Goal: Information Seeking & Learning: Learn about a topic

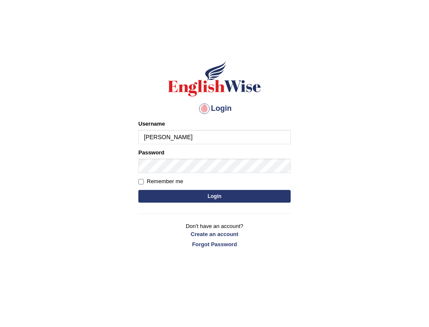
type input "SarahNaz"
click at [140, 181] on input "Remember me" at bounding box center [141, 182] width 6 height 6
checkbox input "true"
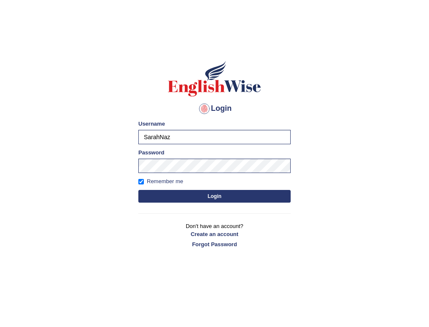
click at [160, 194] on button "Login" at bounding box center [214, 196] width 152 height 13
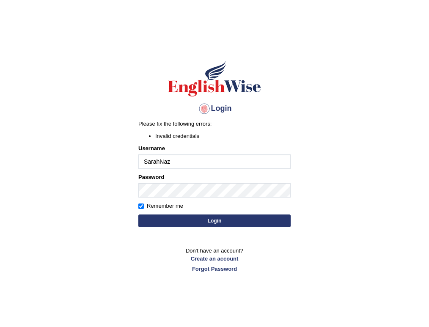
click at [167, 173] on form "Please fix the following errors: Invalid credentials Username SarahNaz Password…" at bounding box center [214, 175] width 152 height 110
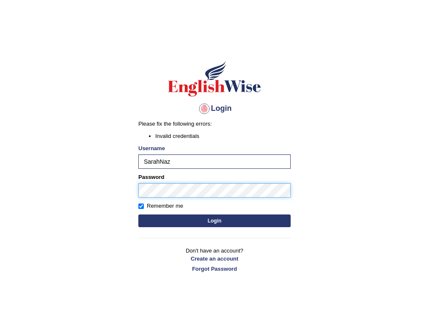
click at [58, 206] on body "Login Please fix the following errors: Invalid credentials Username SarahNaz Pa…" at bounding box center [214, 185] width 429 height 327
click at [164, 217] on button "Login" at bounding box center [214, 221] width 152 height 13
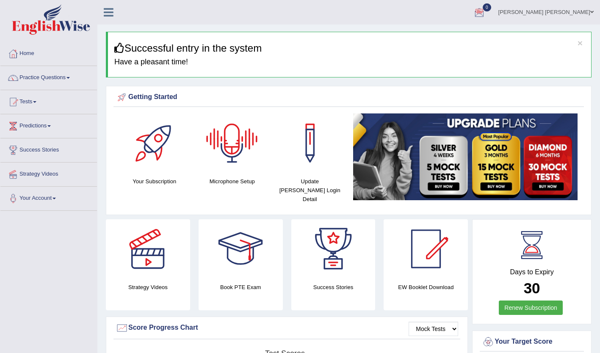
click at [239, 147] on div at bounding box center [231, 143] width 59 height 59
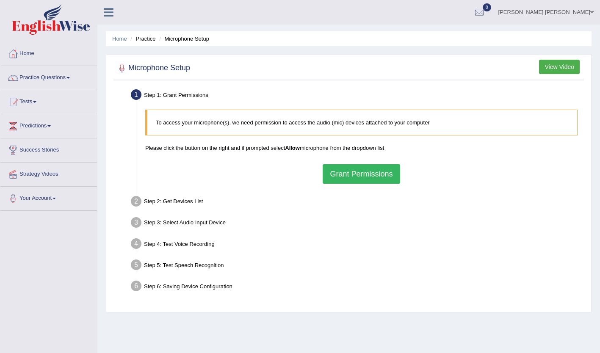
click at [376, 181] on button "Grant Permissions" at bounding box center [361, 173] width 77 height 19
click at [376, 181] on div "To access your microphone(s), we need permission to access the audio (mic) devi…" at bounding box center [361, 146] width 441 height 83
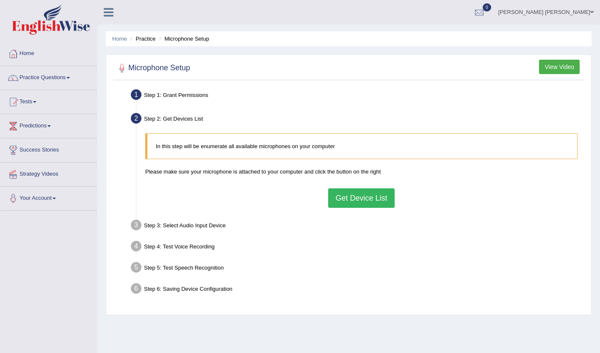
click at [346, 200] on button "Get Device List" at bounding box center [361, 197] width 66 height 19
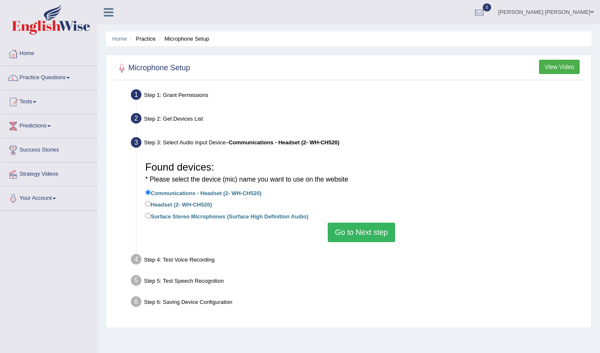
click at [191, 202] on label "Headset (2- WH-CH520)" at bounding box center [178, 203] width 66 height 9
click at [151, 202] on input "Headset (2- WH-CH520)" at bounding box center [148, 204] width 6 height 6
radio input "true"
click at [369, 228] on button "Go to Next step" at bounding box center [361, 232] width 67 height 19
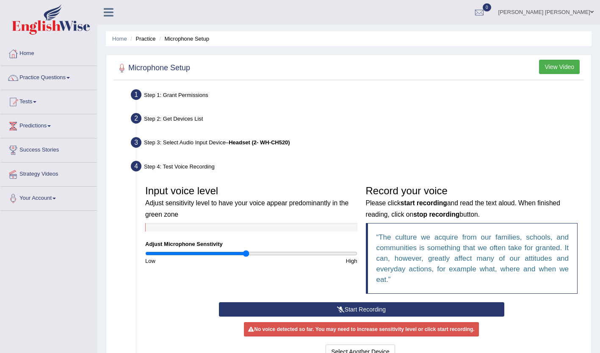
click at [245, 254] on input "range" at bounding box center [251, 253] width 212 height 7
click at [241, 253] on input "range" at bounding box center [251, 253] width 212 height 7
type input "0.88"
click at [237, 253] on input "range" at bounding box center [251, 253] width 212 height 7
click at [299, 302] on div "Input voice level Adjust sensitivity level to have your voice appear predominan…" at bounding box center [361, 241] width 441 height 121
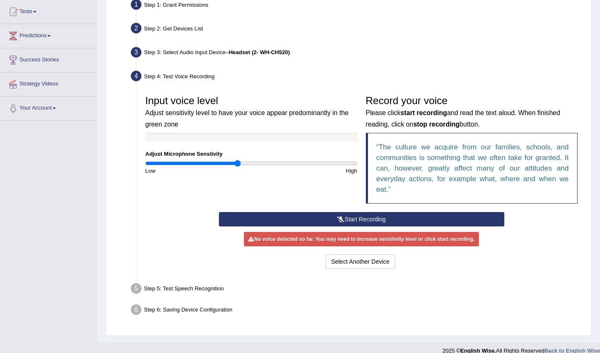
scroll to position [100, 0]
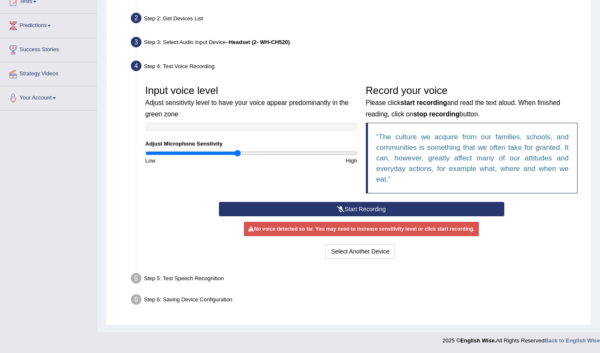
click at [343, 205] on button "Start Recording" at bounding box center [361, 209] width 285 height 14
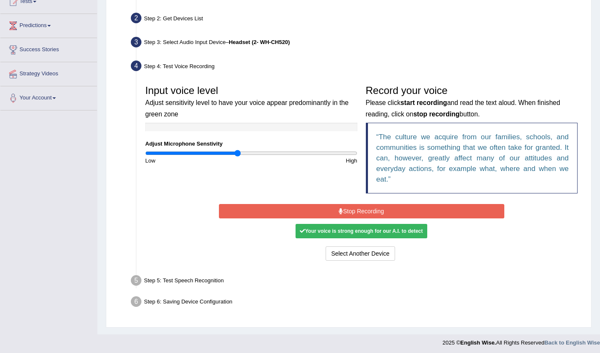
click at [343, 205] on button "Stop Recording" at bounding box center [361, 211] width 285 height 14
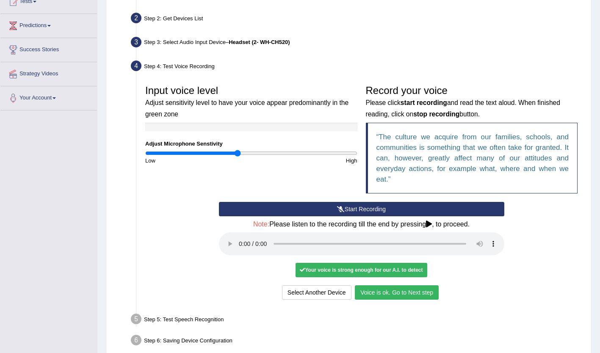
click at [427, 295] on button "Voice is ok. Go to Next step" at bounding box center [397, 292] width 84 height 14
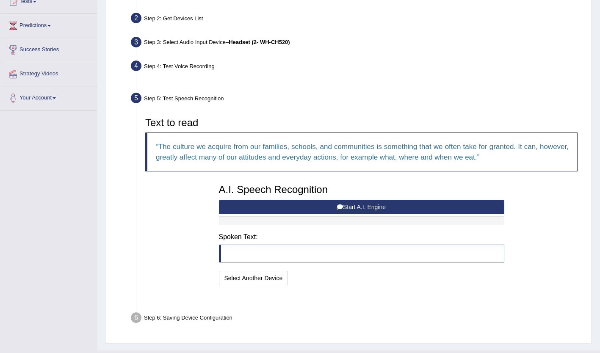
scroll to position [98, 0]
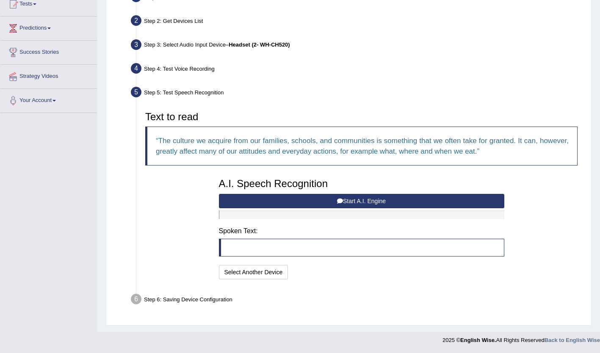
click at [367, 201] on button "Start A.I. Engine" at bounding box center [361, 201] width 285 height 14
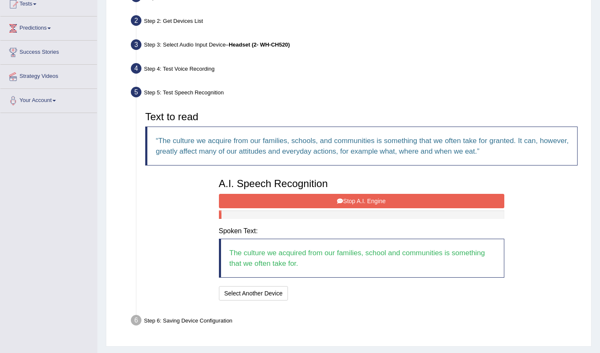
click at [367, 201] on button "Stop A.I. Engine" at bounding box center [361, 201] width 285 height 14
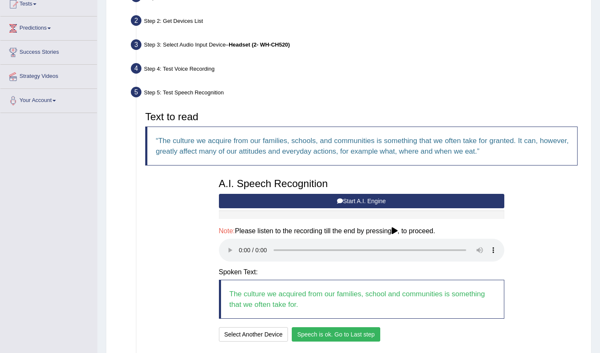
click at [300, 332] on button "Speech is ok. Go to Last step" at bounding box center [336, 334] width 89 height 14
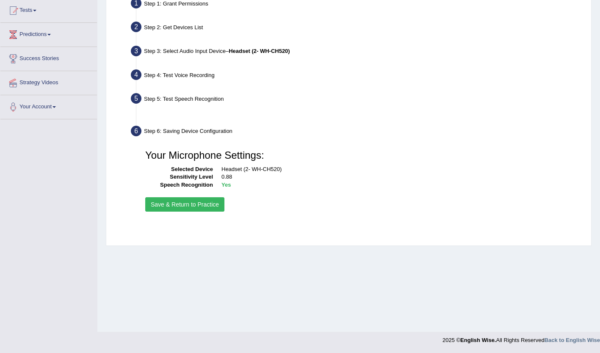
scroll to position [91, 0]
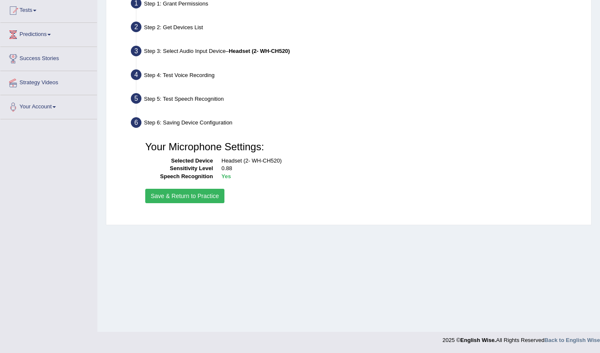
drag, startPoint x: 300, startPoint y: 332, endPoint x: 161, endPoint y: 193, distance: 196.5
click at [161, 193] on div "Home Practice Microphone Setup You have already completed the setup earlier wit…" at bounding box center [348, 121] width 503 height 424
click at [161, 193] on button "Save & Return to Practice" at bounding box center [184, 196] width 79 height 14
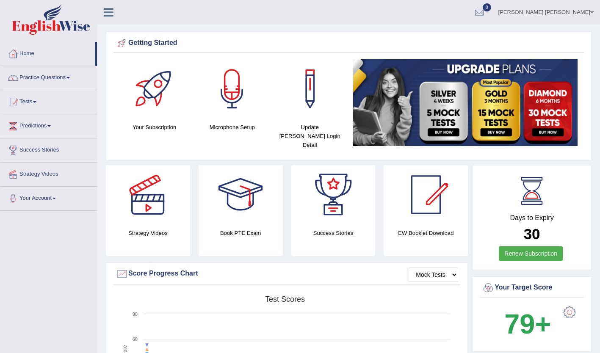
click at [28, 85] on link "Practice Questions" at bounding box center [48, 76] width 97 height 21
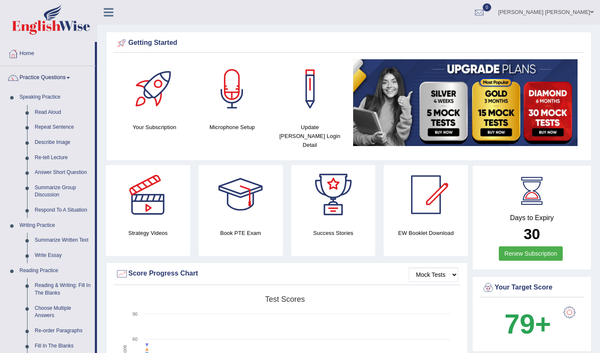
click at [51, 115] on link "Read Aloud" at bounding box center [63, 112] width 64 height 15
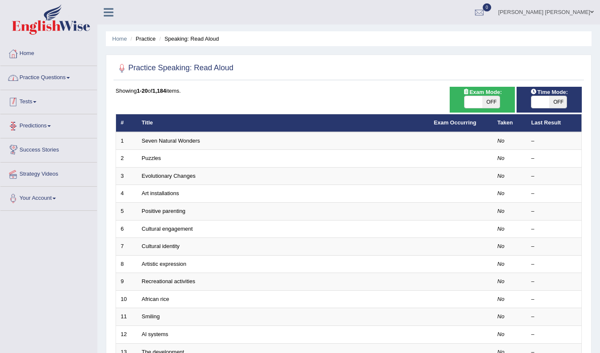
drag, startPoint x: 0, startPoint y: 0, endPoint x: 211, endPoint y: 105, distance: 235.8
click at [211, 105] on div "Toggle navigation Home Practice Questions Speaking Practice Read Aloud Repeat S…" at bounding box center [300, 278] width 600 height 557
click at [33, 76] on link "Practice Questions" at bounding box center [48, 76] width 97 height 21
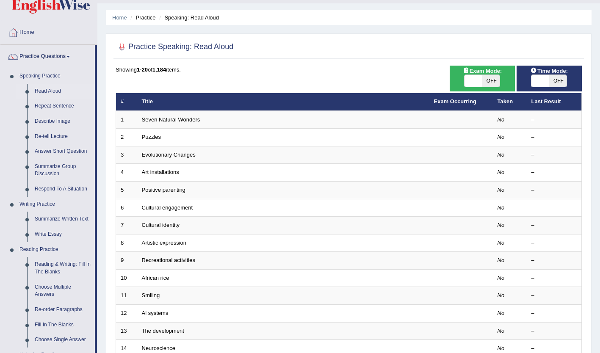
scroll to position [22, 0]
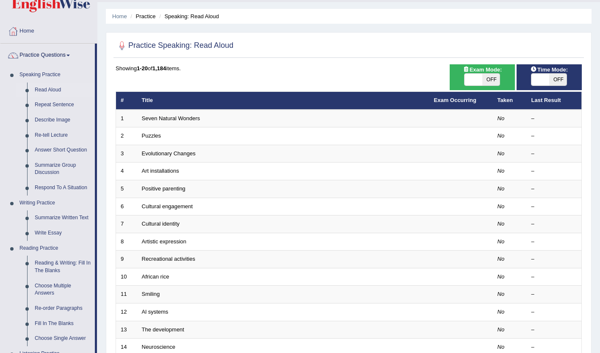
click at [42, 91] on link "Read Aloud" at bounding box center [63, 90] width 64 height 15
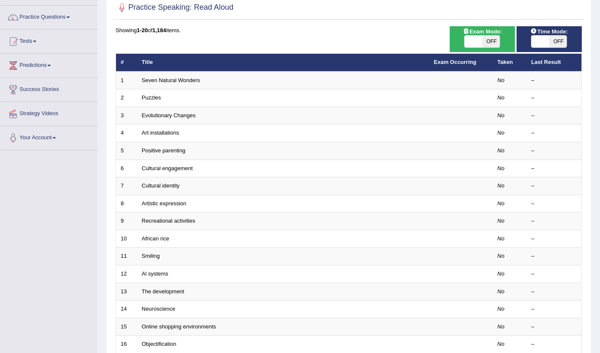
scroll to position [61, 0]
click at [156, 81] on link "Seven Natural Wonders" at bounding box center [171, 80] width 58 height 6
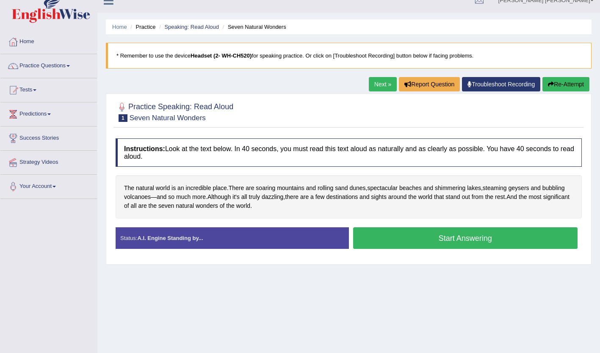
scroll to position [14, 0]
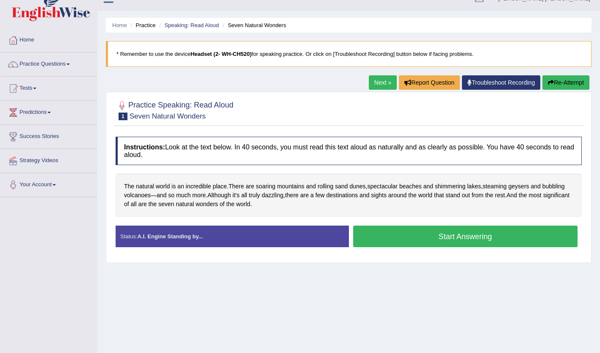
click at [36, 89] on span at bounding box center [34, 89] width 3 height 2
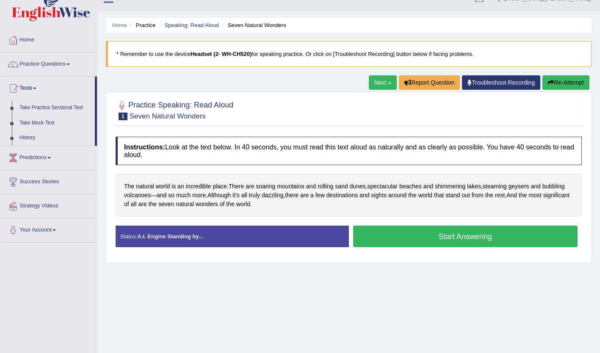
click at [25, 125] on link "Take Mock Test" at bounding box center [55, 123] width 79 height 15
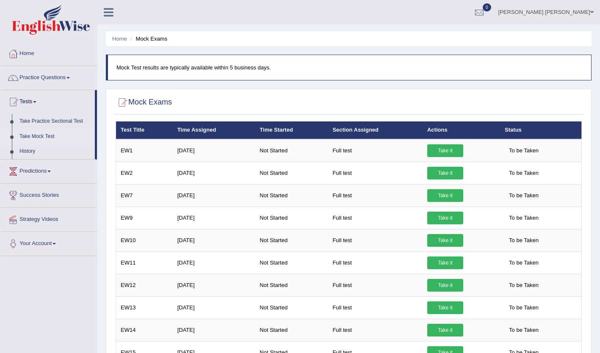
click at [23, 125] on link "Take Practice Sectional Test" at bounding box center [55, 121] width 79 height 15
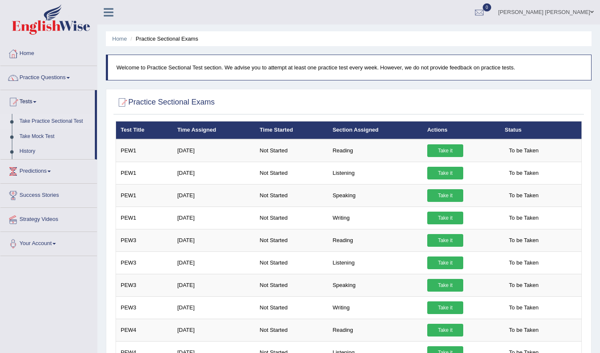
click at [25, 151] on link "History" at bounding box center [55, 151] width 79 height 15
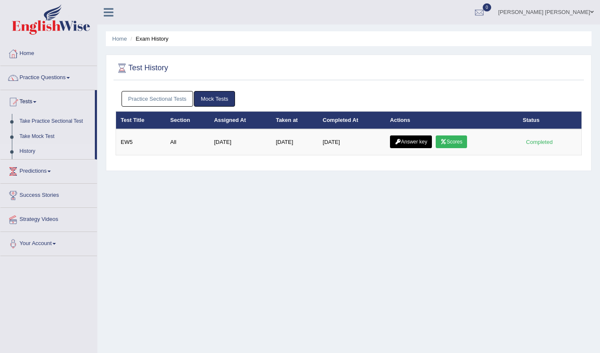
click at [36, 102] on span at bounding box center [34, 102] width 3 height 2
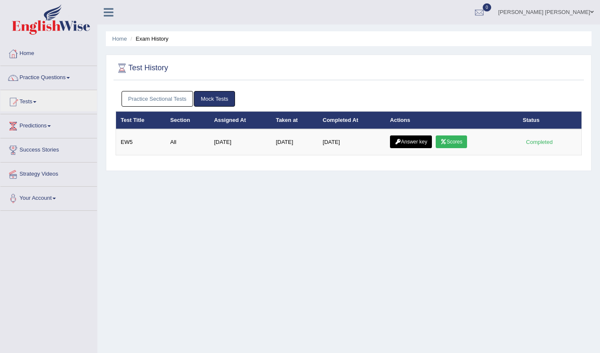
click at [447, 141] on icon at bounding box center [443, 141] width 6 height 5
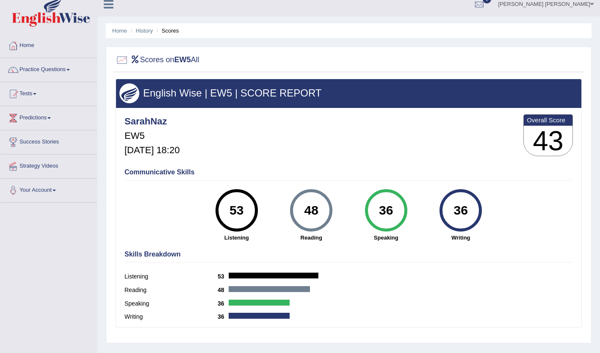
scroll to position [1, 0]
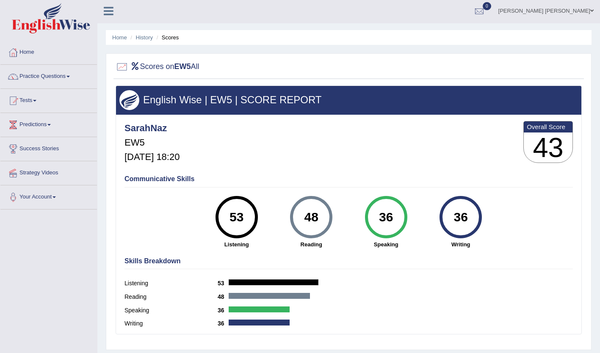
click at [36, 101] on span at bounding box center [34, 101] width 3 height 2
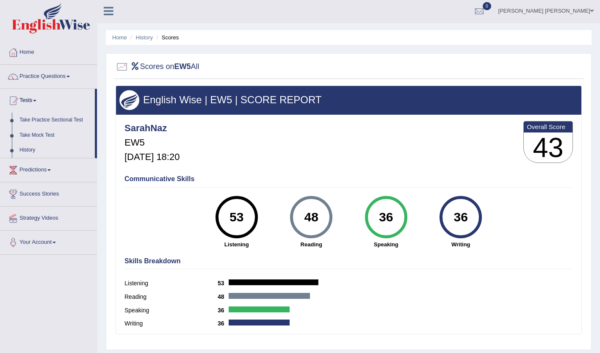
click at [29, 80] on link "Practice Questions" at bounding box center [48, 75] width 97 height 21
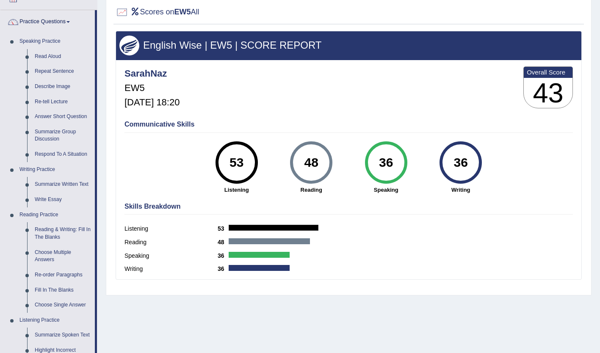
scroll to position [0, 0]
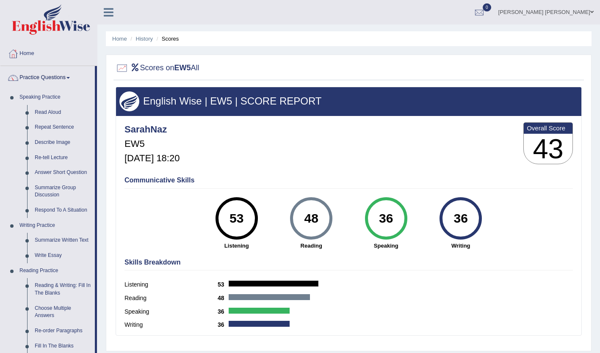
click at [46, 110] on link "Read Aloud" at bounding box center [63, 112] width 64 height 15
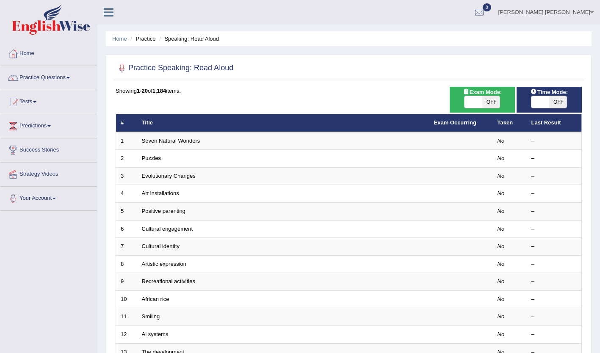
click at [492, 144] on td at bounding box center [461, 141] width 64 height 18
click at [470, 144] on td at bounding box center [461, 141] width 64 height 18
click at [429, 128] on th "Title" at bounding box center [283, 123] width 292 height 18
click at [340, 155] on td "Puzzles" at bounding box center [283, 159] width 292 height 18
click at [192, 144] on link "Seven Natural Wonders" at bounding box center [171, 141] width 58 height 6
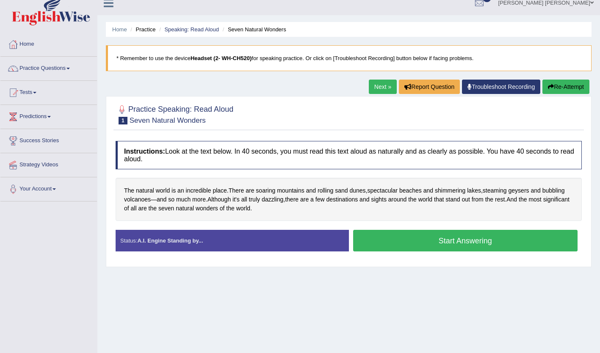
scroll to position [10, 0]
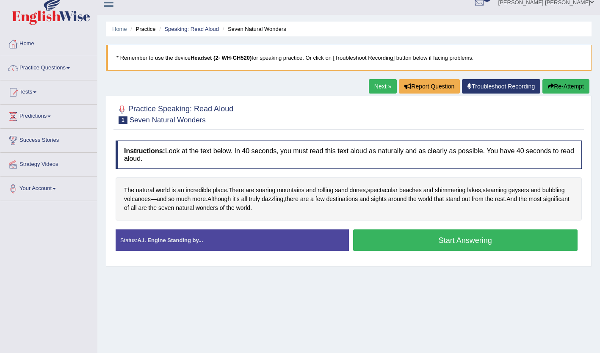
click at [499, 244] on button "Start Answering" at bounding box center [465, 241] width 225 height 22
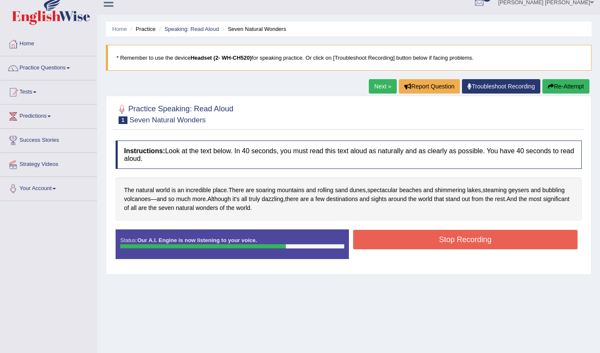
click at [503, 238] on button "Stop Recording" at bounding box center [465, 239] width 225 height 19
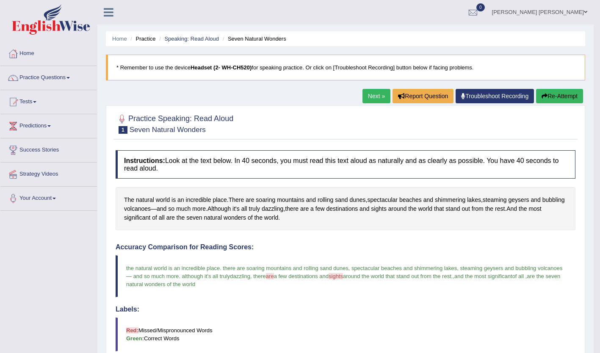
scroll to position [0, 0]
click at [368, 97] on link "Next »" at bounding box center [377, 96] width 28 height 14
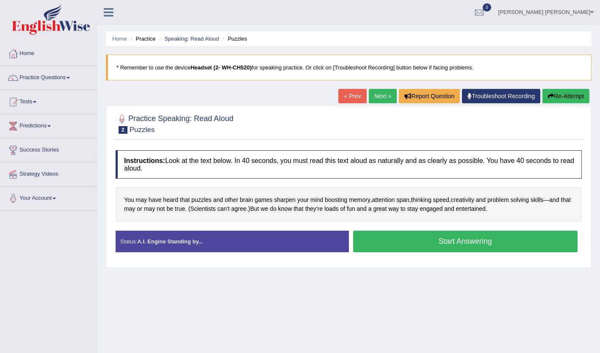
click at [488, 247] on button "Start Answering" at bounding box center [465, 242] width 225 height 22
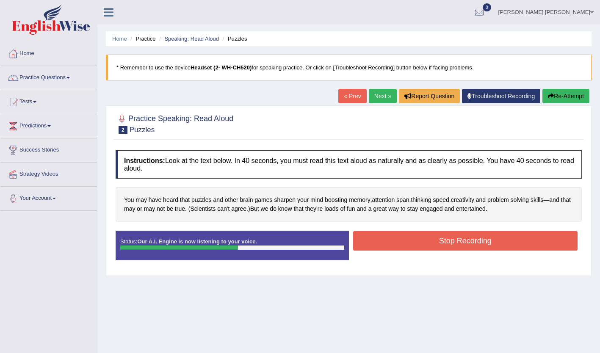
click at [492, 244] on button "Stop Recording" at bounding box center [465, 240] width 225 height 19
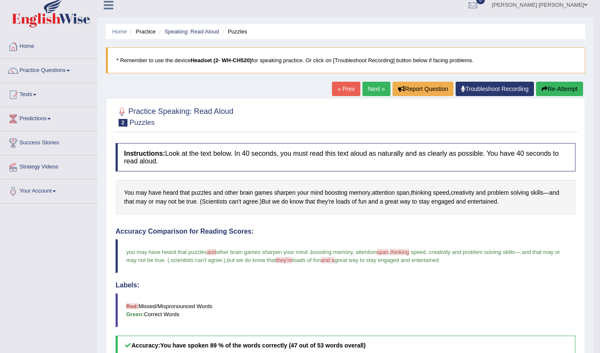
scroll to position [7, 0]
click at [368, 89] on link "Next »" at bounding box center [377, 89] width 28 height 14
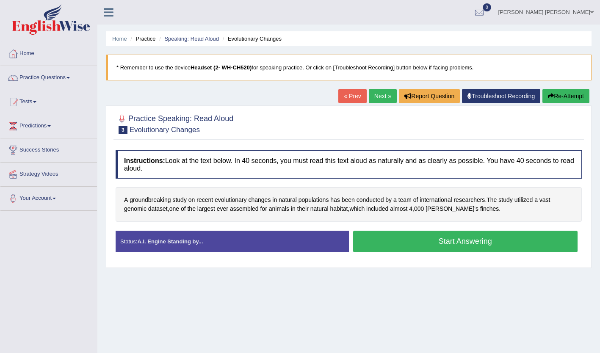
click at [488, 242] on button "Start Answering" at bounding box center [465, 242] width 225 height 22
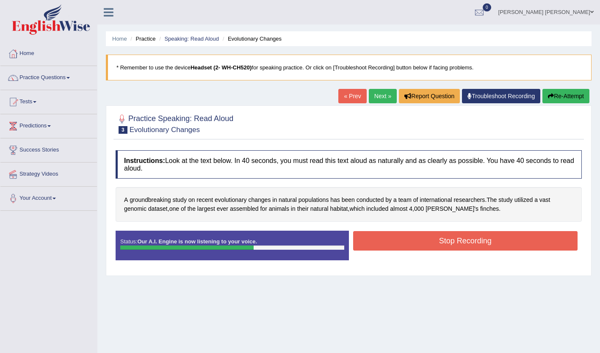
click at [469, 246] on button "Stop Recording" at bounding box center [465, 240] width 225 height 19
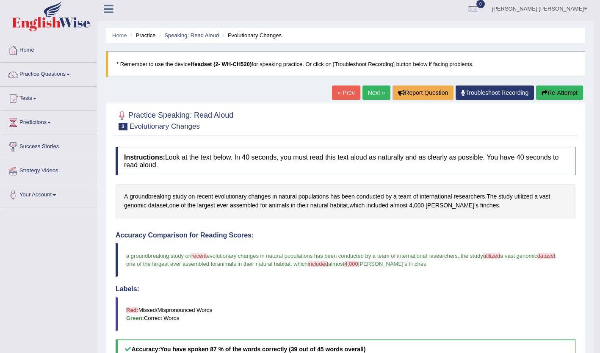
scroll to position [6, 0]
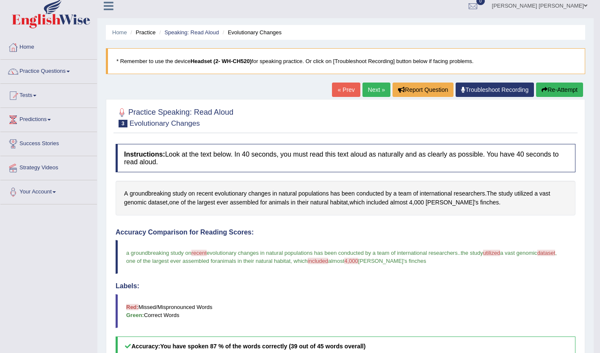
click at [376, 90] on link "Next »" at bounding box center [377, 90] width 28 height 14
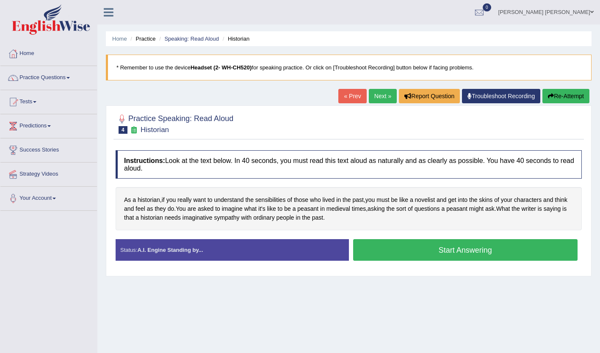
click at [405, 252] on button "Start Answering" at bounding box center [465, 250] width 225 height 22
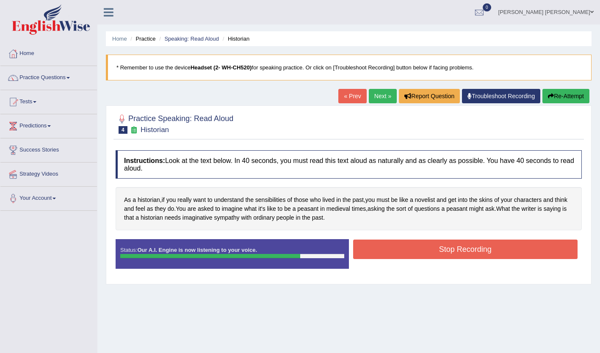
click at [480, 253] on button "Stop Recording" at bounding box center [465, 249] width 225 height 19
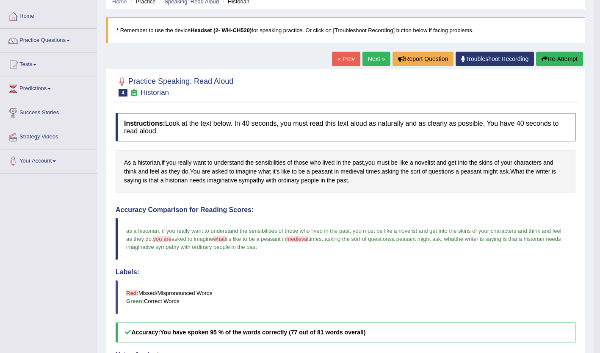
scroll to position [36, 0]
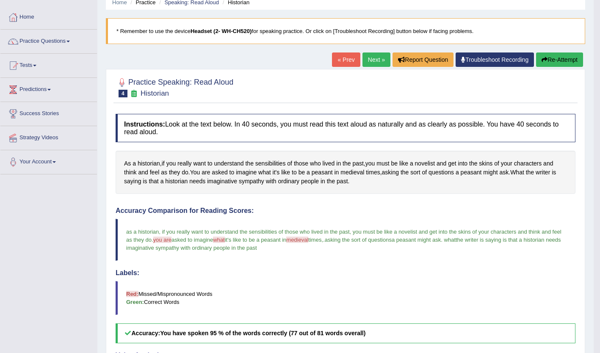
click at [368, 64] on link "Next »" at bounding box center [377, 60] width 28 height 14
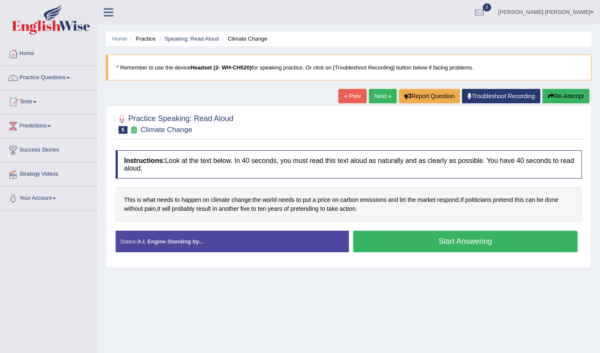
click at [474, 240] on button "Start Answering" at bounding box center [465, 242] width 225 height 22
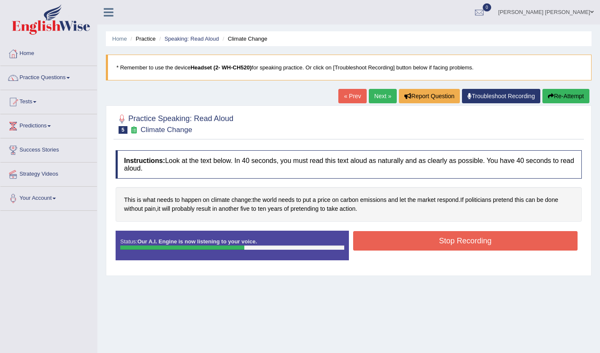
click at [494, 242] on button "Stop Recording" at bounding box center [465, 240] width 225 height 19
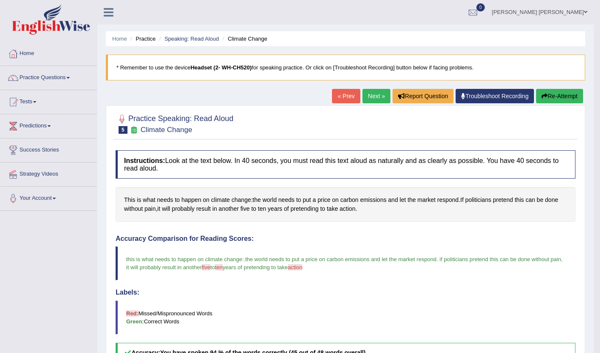
click at [374, 99] on link "Next »" at bounding box center [377, 96] width 28 height 14
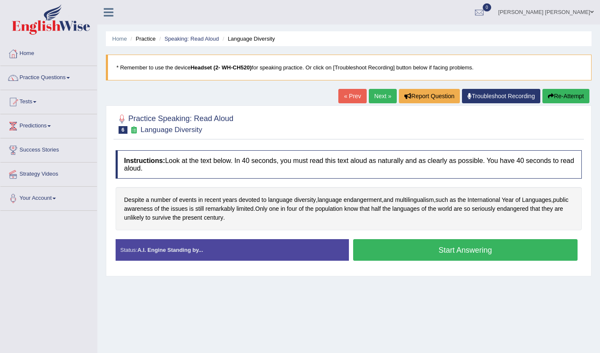
click at [436, 252] on button "Start Answering" at bounding box center [465, 250] width 225 height 22
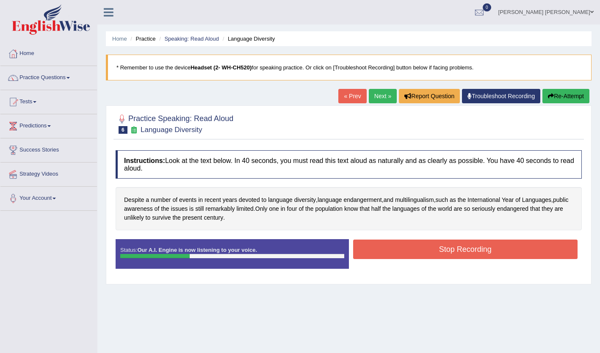
click at [426, 252] on button "Stop Recording" at bounding box center [465, 249] width 225 height 19
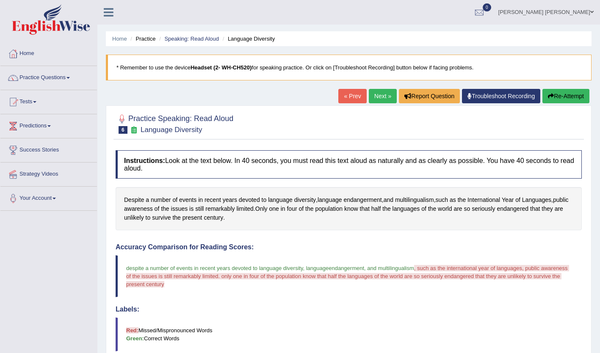
click at [0, 0] on div "Our A.I. Engine is working on your speech analysis! Please be patient. It may t…" at bounding box center [0, 0] width 0 height 0
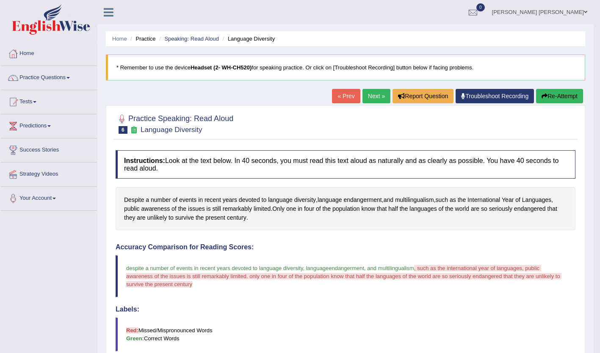
click at [557, 97] on button "Re-Attempt" at bounding box center [559, 96] width 47 height 14
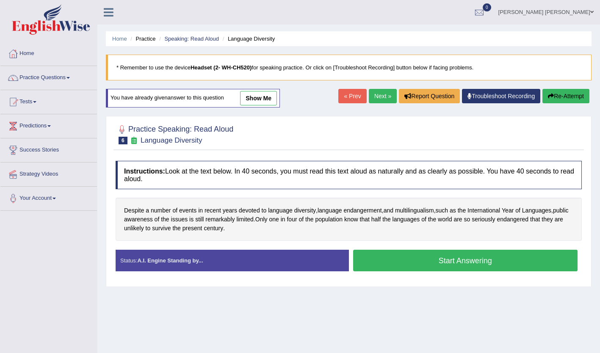
click at [426, 267] on button "Start Answering" at bounding box center [465, 261] width 225 height 22
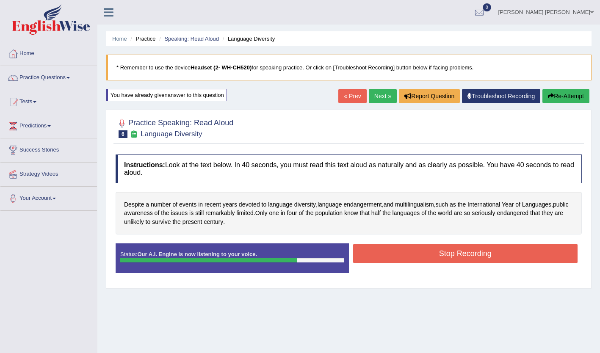
click at [428, 255] on button "Stop Recording" at bounding box center [465, 253] width 225 height 19
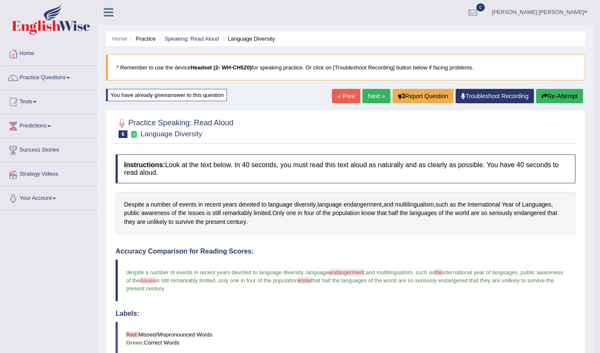
click at [36, 80] on link "Practice Questions" at bounding box center [48, 76] width 97 height 21
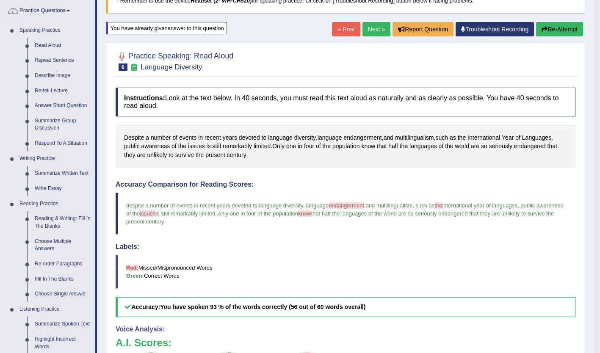
scroll to position [58, 0]
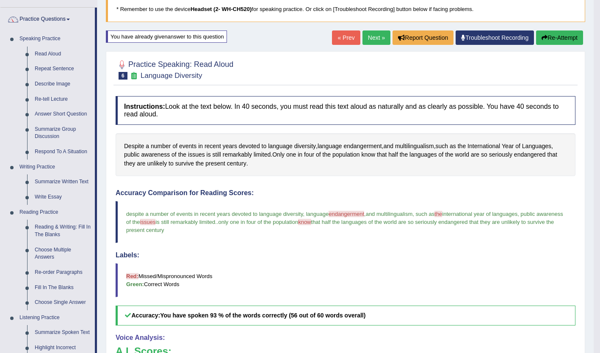
click at [5, 136] on li "Speaking Practice Read Aloud Repeat Sentence Describe Image Re-tell Lecture Ans…" at bounding box center [47, 95] width 94 height 128
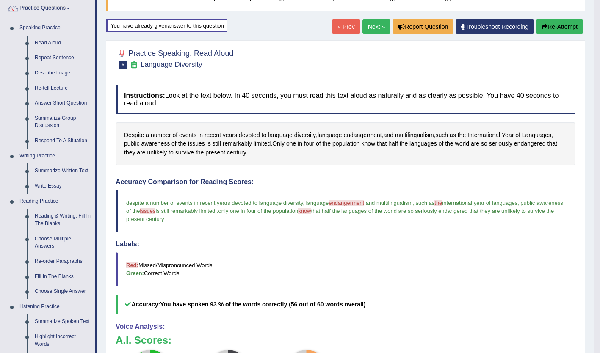
scroll to position [68, 0]
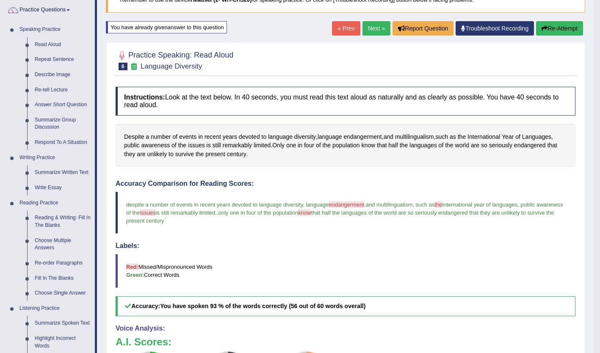
click at [42, 61] on link "Repeat Sentence" at bounding box center [63, 59] width 64 height 15
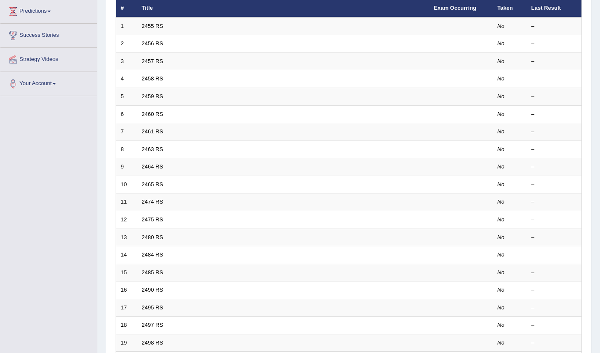
scroll to position [112, 0]
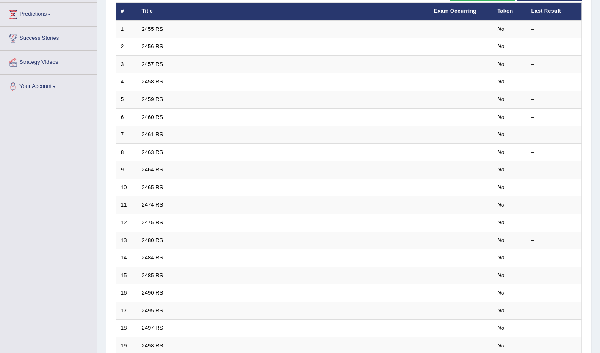
click at [158, 30] on link "2455 RS" at bounding box center [153, 29] width 22 height 6
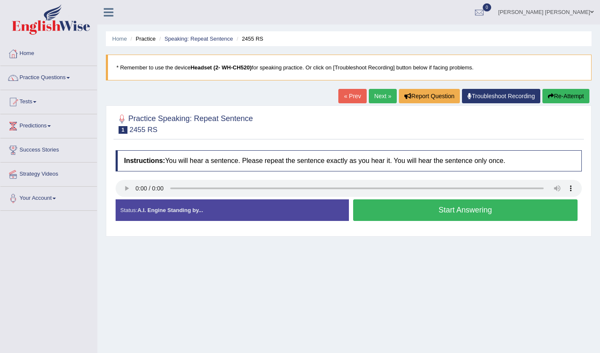
click at [489, 215] on button "Start Answering" at bounding box center [465, 210] width 225 height 22
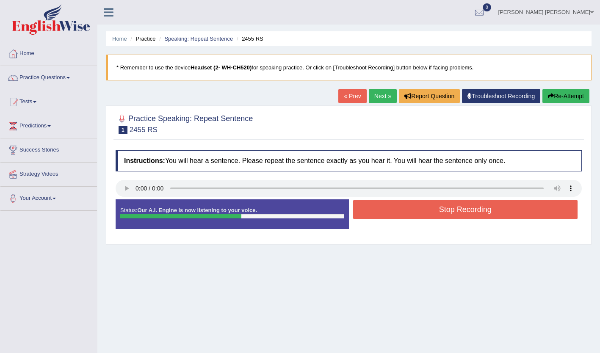
click at [435, 212] on button "Stop Recording" at bounding box center [465, 209] width 225 height 19
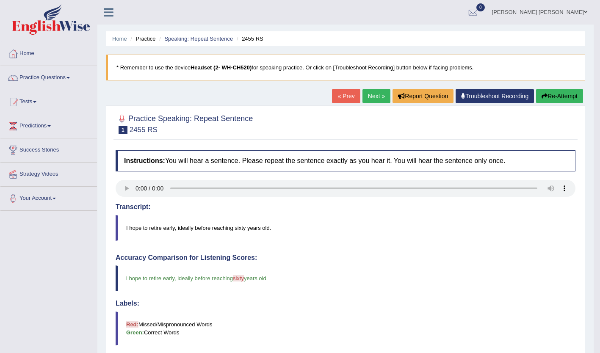
click at [29, 76] on link "Practice Questions" at bounding box center [48, 76] width 97 height 21
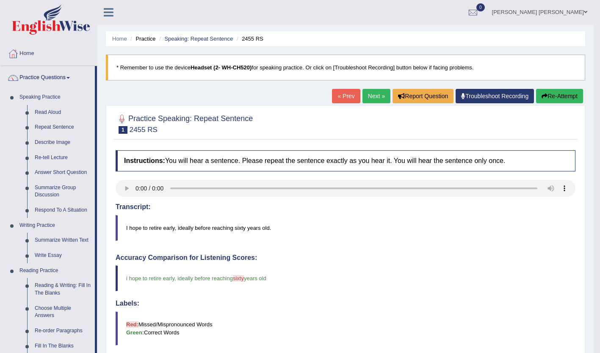
click at [41, 128] on link "Repeat Sentence" at bounding box center [63, 127] width 64 height 15
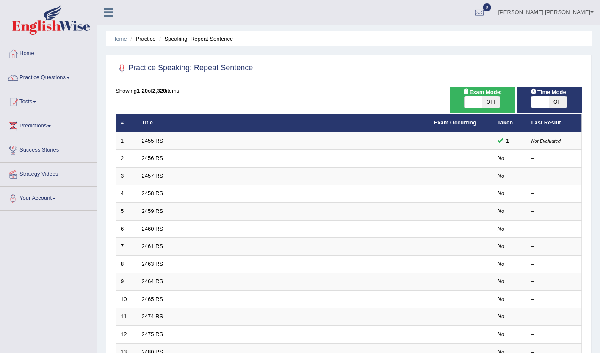
click at [148, 159] on link "2456 RS" at bounding box center [153, 158] width 22 height 6
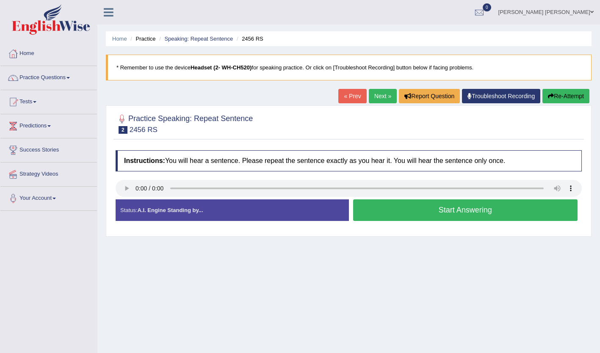
click at [491, 207] on button "Start Answering" at bounding box center [465, 210] width 225 height 22
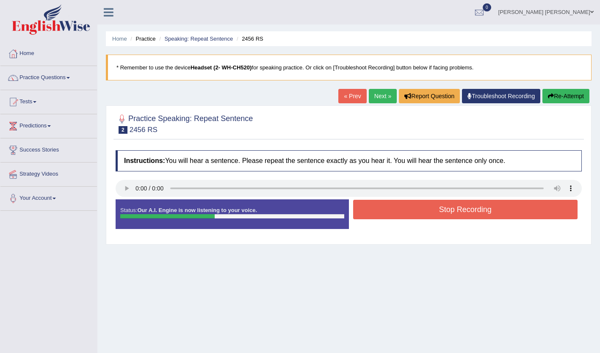
click at [414, 216] on button "Stop Recording" at bounding box center [465, 209] width 225 height 19
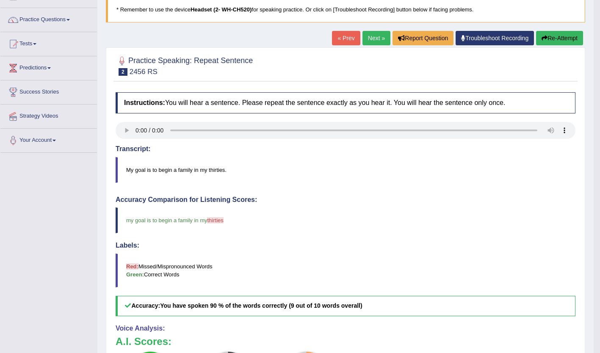
scroll to position [60, 0]
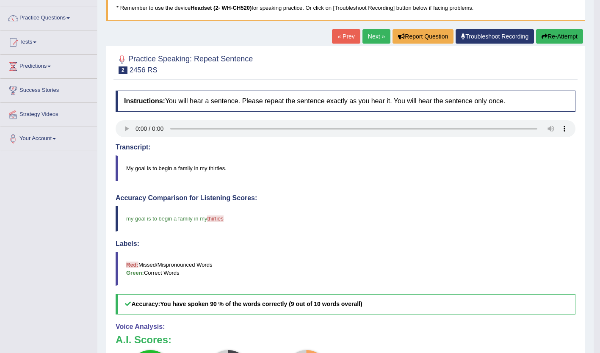
click at [374, 36] on link "Next »" at bounding box center [377, 36] width 28 height 14
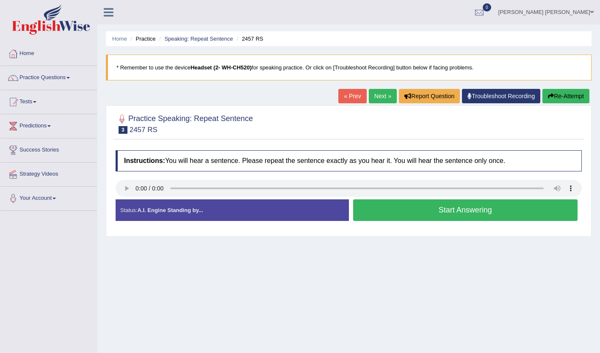
click at [448, 205] on button "Start Answering" at bounding box center [465, 210] width 225 height 22
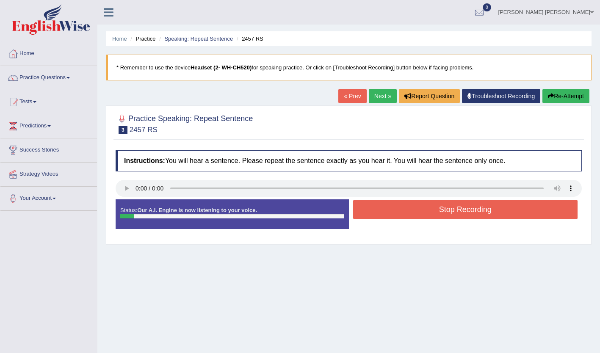
click at [439, 216] on button "Stop Recording" at bounding box center [465, 209] width 225 height 19
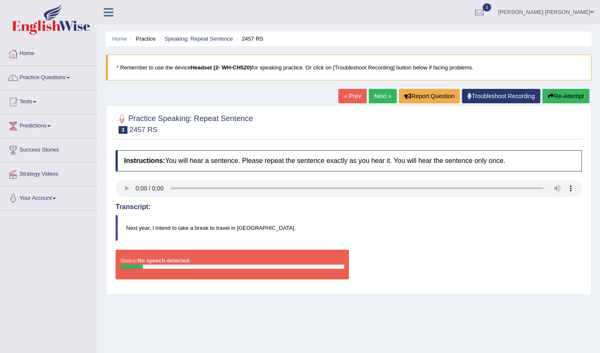
click at [569, 112] on div at bounding box center [349, 124] width 466 height 26
click at [568, 95] on button "Re-Attempt" at bounding box center [566, 96] width 47 height 14
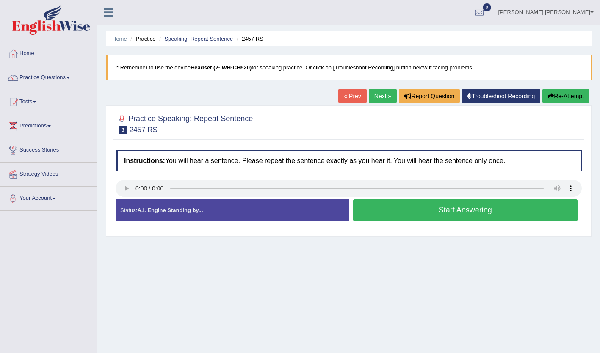
click at [452, 217] on button "Start Answering" at bounding box center [465, 210] width 225 height 22
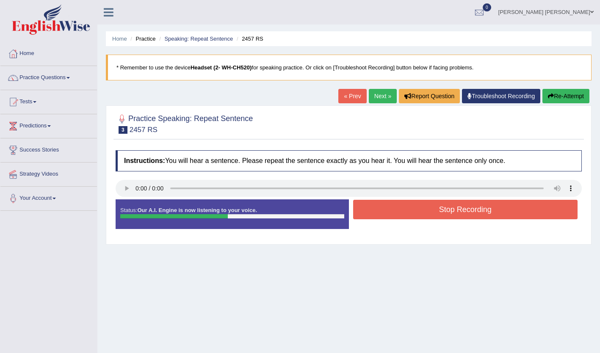
click at [497, 211] on button "Stop Recording" at bounding box center [465, 209] width 225 height 19
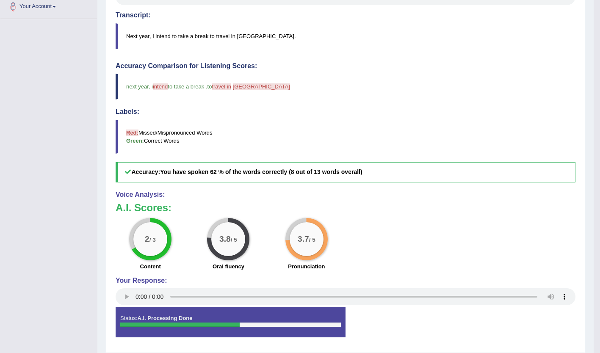
scroll to position [192, 0]
click at [565, 179] on h5 "Accuracy: You have spoken 62 % of the words correctly (8 out of 13 words overal…" at bounding box center [346, 172] width 460 height 20
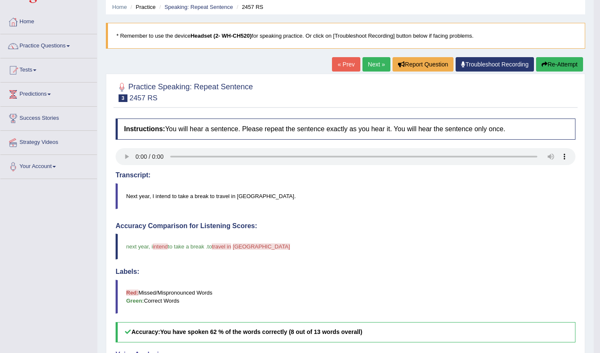
scroll to position [33, 0]
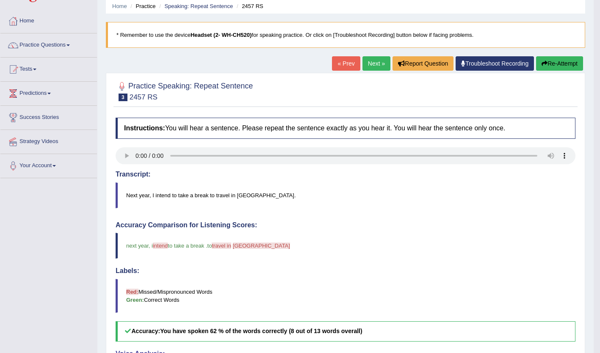
click at [373, 67] on link "Next »" at bounding box center [377, 63] width 28 height 14
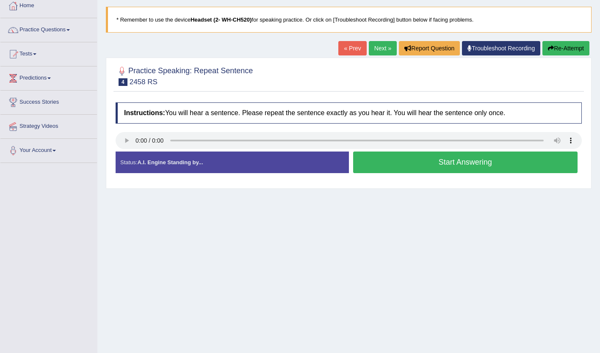
scroll to position [46, 0]
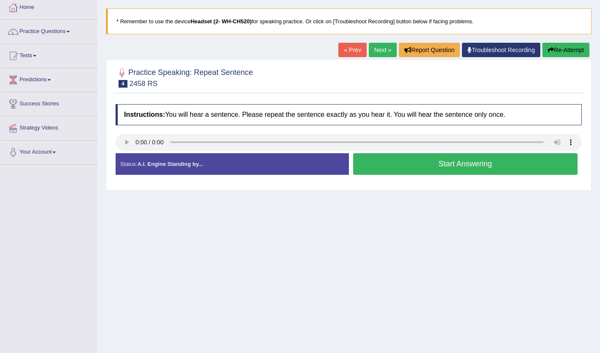
click at [405, 171] on button "Start Answering" at bounding box center [465, 164] width 225 height 22
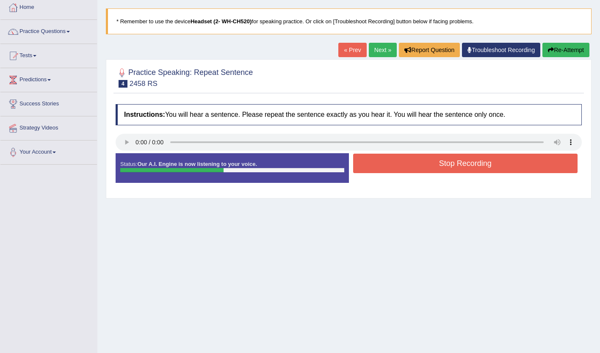
click at [409, 169] on button "Stop Recording" at bounding box center [465, 163] width 225 height 19
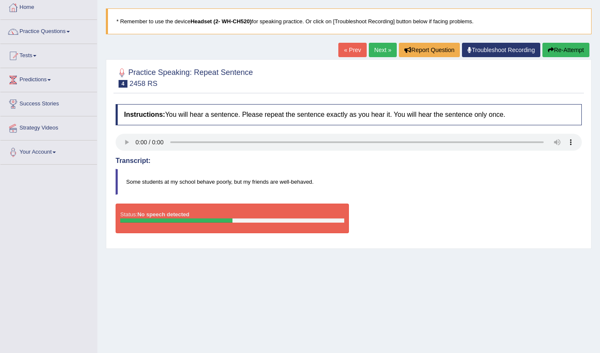
click at [565, 52] on button "Re-Attempt" at bounding box center [566, 50] width 47 height 14
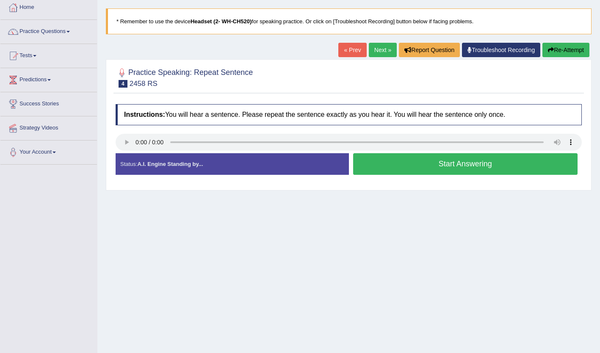
click at [378, 163] on button "Start Answering" at bounding box center [465, 164] width 225 height 22
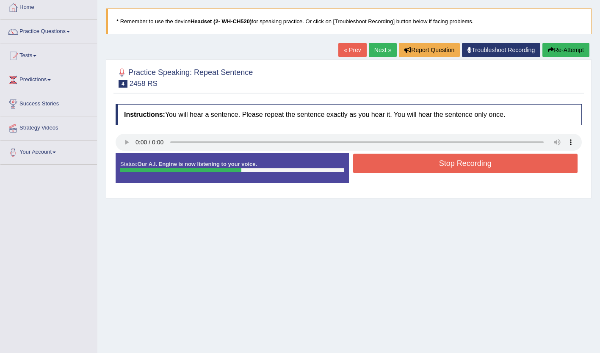
click at [446, 170] on button "Stop Recording" at bounding box center [465, 163] width 225 height 19
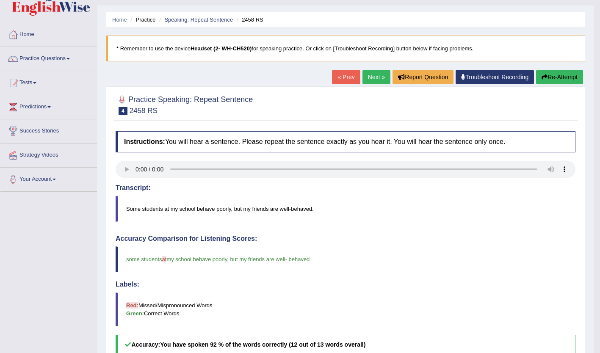
scroll to position [21, 0]
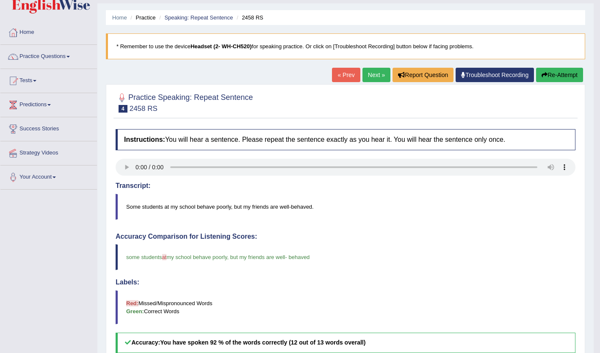
click at [378, 80] on link "Next »" at bounding box center [377, 75] width 28 height 14
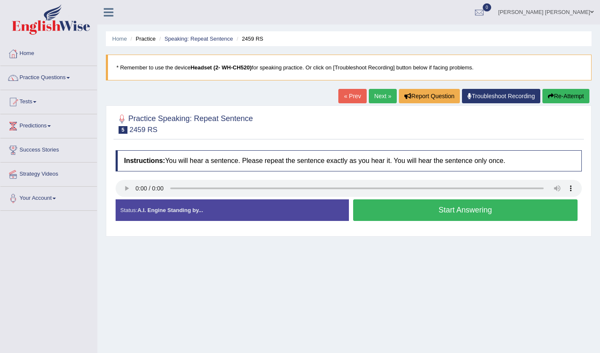
click at [399, 208] on button "Start Answering" at bounding box center [465, 210] width 225 height 22
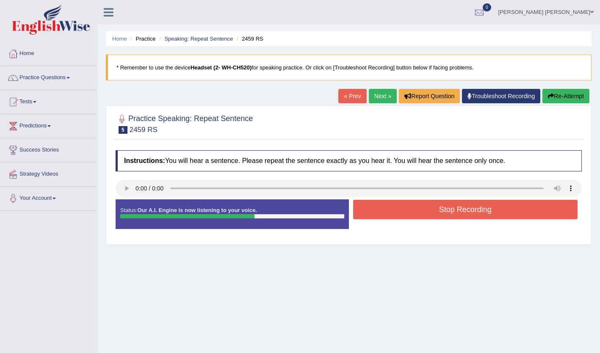
click at [400, 213] on button "Stop Recording" at bounding box center [465, 209] width 225 height 19
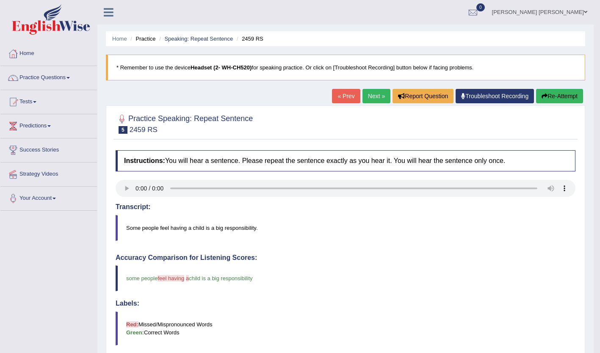
click at [379, 100] on link "Next »" at bounding box center [377, 96] width 28 height 14
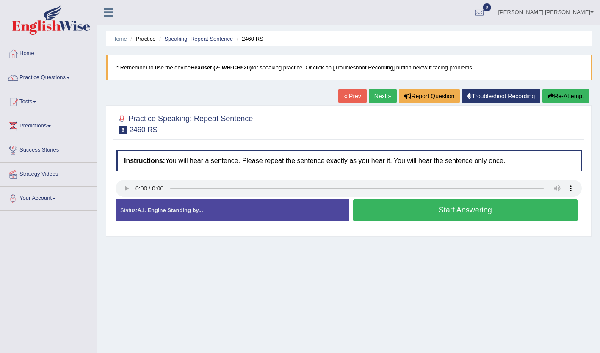
click at [414, 208] on button "Start Answering" at bounding box center [465, 210] width 225 height 22
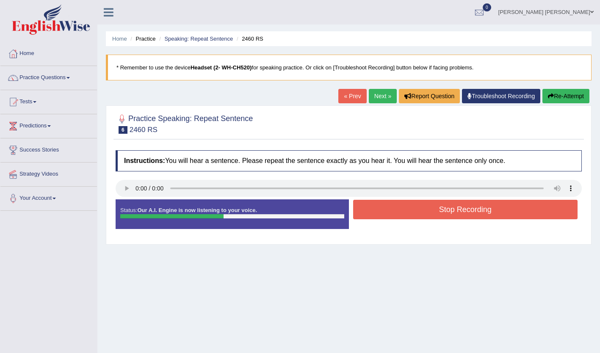
click at [386, 206] on button "Stop Recording" at bounding box center [465, 209] width 225 height 19
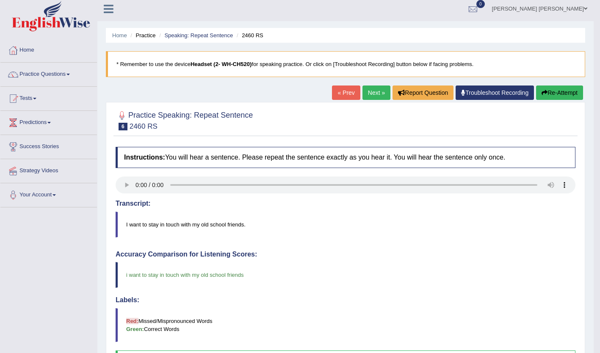
scroll to position [4, 0]
click at [379, 91] on link "Next »" at bounding box center [377, 92] width 28 height 14
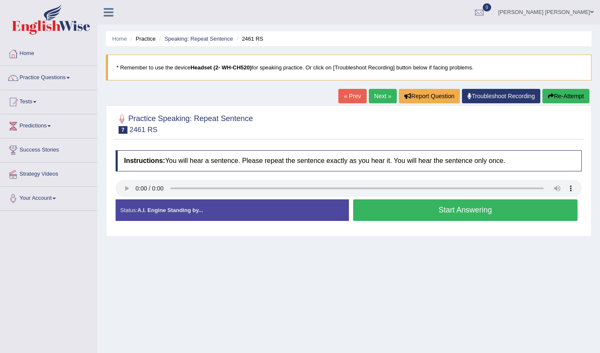
click at [420, 214] on button "Start Answering" at bounding box center [465, 210] width 225 height 22
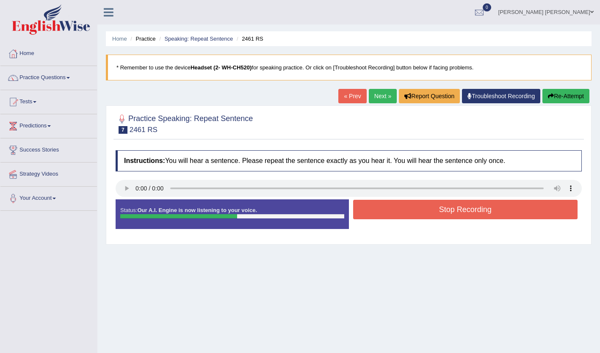
click at [413, 213] on button "Stop Recording" at bounding box center [465, 209] width 225 height 19
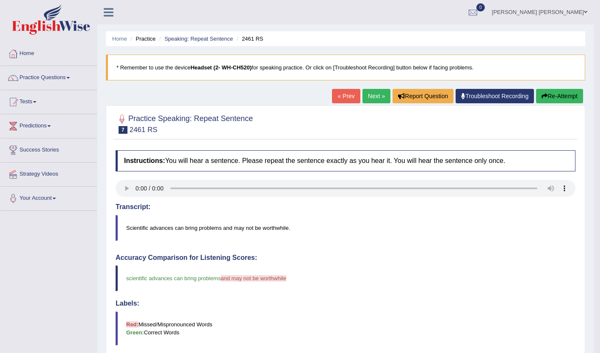
click at [375, 97] on link "Next »" at bounding box center [377, 96] width 28 height 14
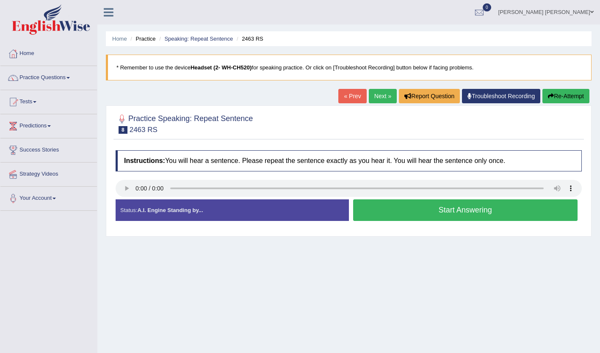
click at [423, 212] on button "Start Answering" at bounding box center [465, 210] width 225 height 22
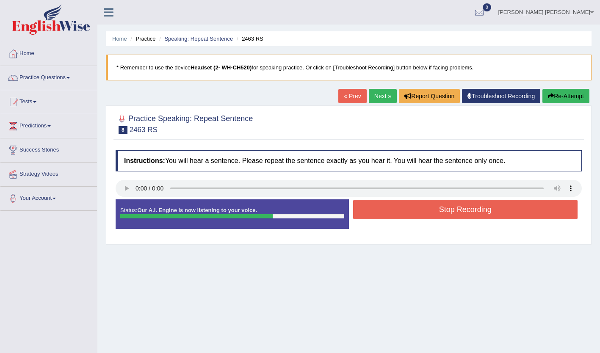
click at [435, 213] on button "Stop Recording" at bounding box center [465, 209] width 225 height 19
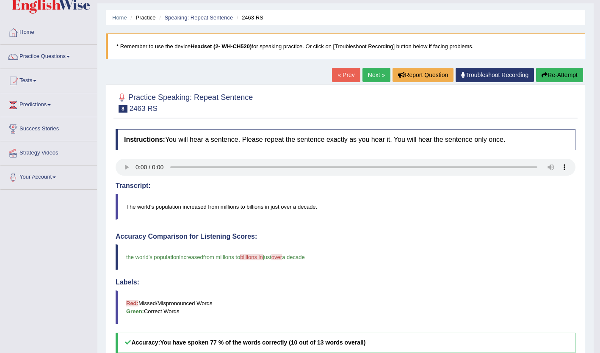
scroll to position [25, 0]
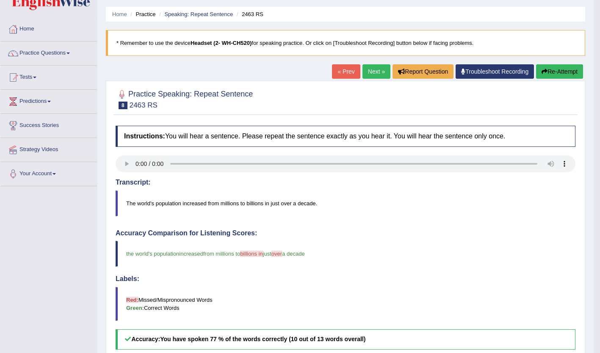
click at [382, 70] on link "Next »" at bounding box center [377, 71] width 28 height 14
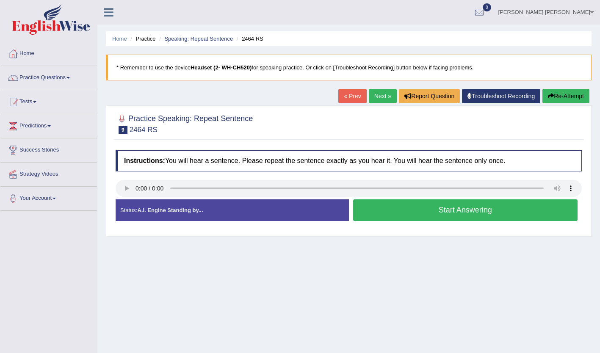
click at [429, 216] on button "Start Answering" at bounding box center [465, 210] width 225 height 22
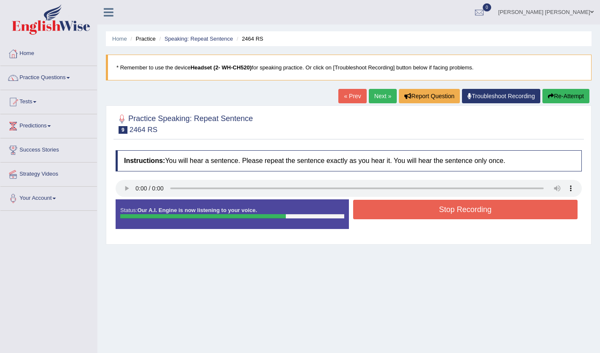
click at [448, 215] on button "Stop Recording" at bounding box center [465, 209] width 225 height 19
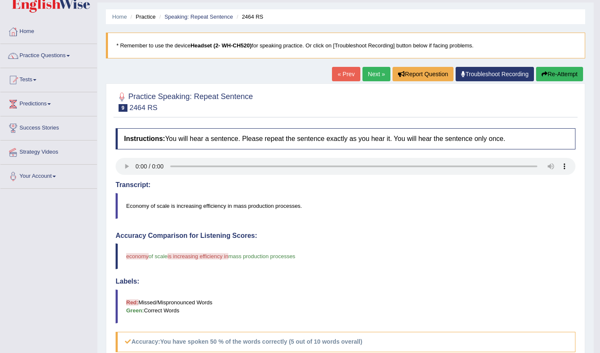
scroll to position [25, 0]
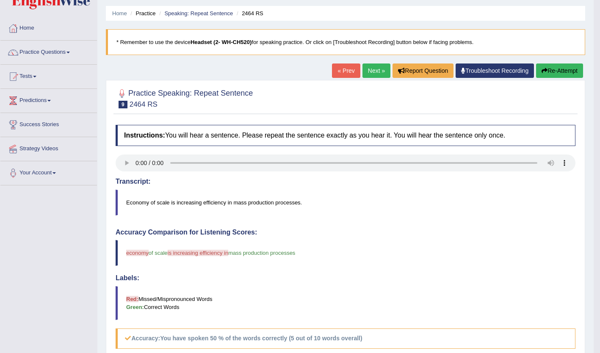
click at [559, 72] on button "Re-Attempt" at bounding box center [559, 71] width 47 height 14
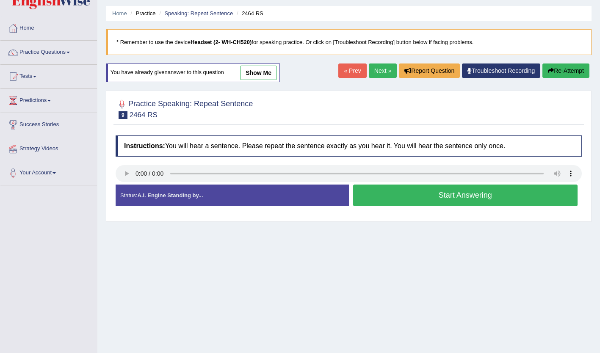
click at [125, 185] on div "Created with Highcharts 7.1.2 Too low Too high Time Pitch meter: 0 2 4 6 8 10" at bounding box center [230, 184] width 238 height 0
click at [383, 68] on link "Next »" at bounding box center [383, 71] width 28 height 14
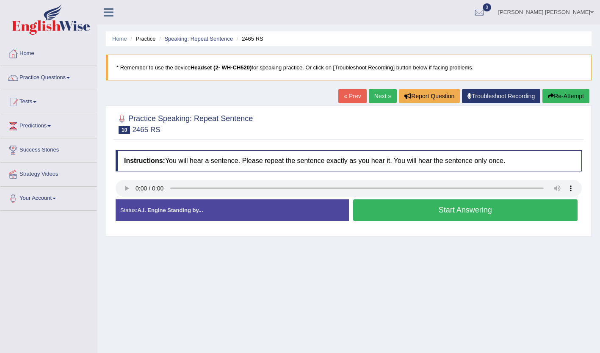
click at [444, 214] on button "Start Answering" at bounding box center [465, 210] width 225 height 22
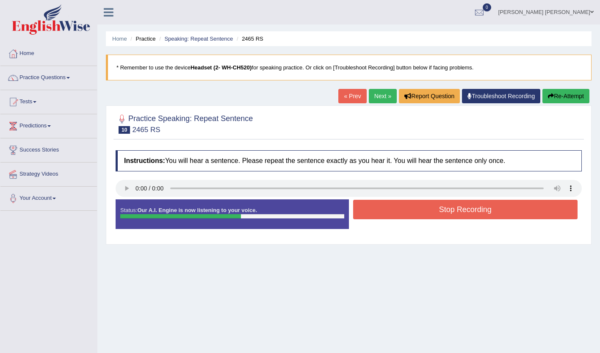
click at [418, 216] on button "Stop Recording" at bounding box center [465, 209] width 225 height 19
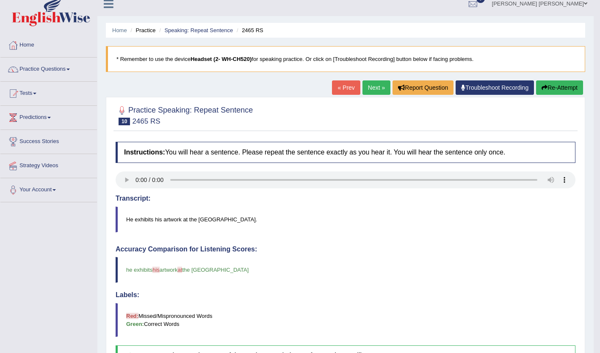
scroll to position [11, 0]
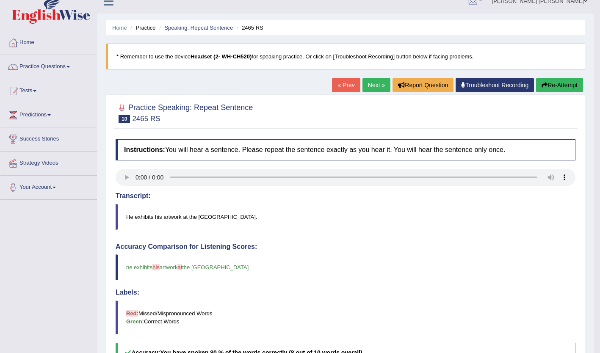
click at [375, 91] on link "Next »" at bounding box center [377, 85] width 28 height 14
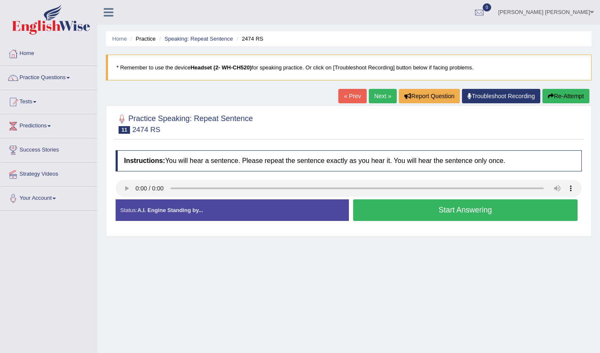
click at [423, 224] on div "Stop Recording" at bounding box center [465, 223] width 233 height 0
click at [415, 211] on button "Start Answering" at bounding box center [465, 210] width 225 height 22
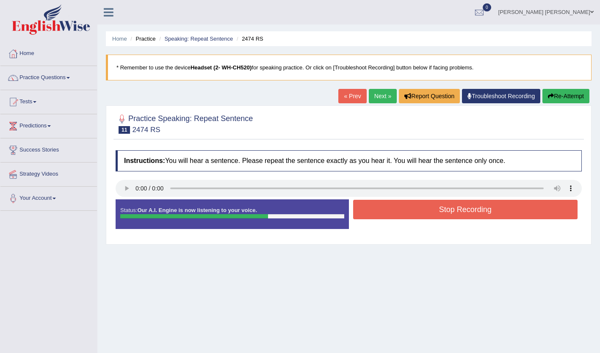
click at [418, 216] on button "Stop Recording" at bounding box center [465, 209] width 225 height 19
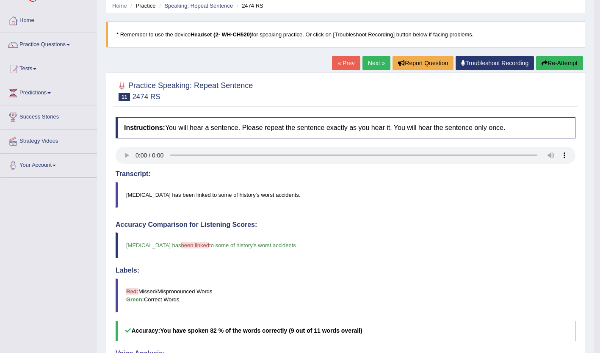
scroll to position [37, 0]
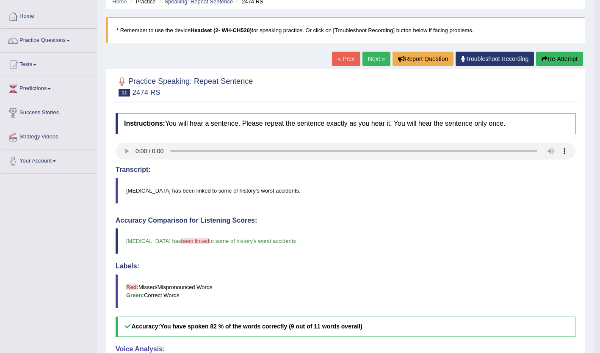
click at [377, 61] on link "Next »" at bounding box center [377, 59] width 28 height 14
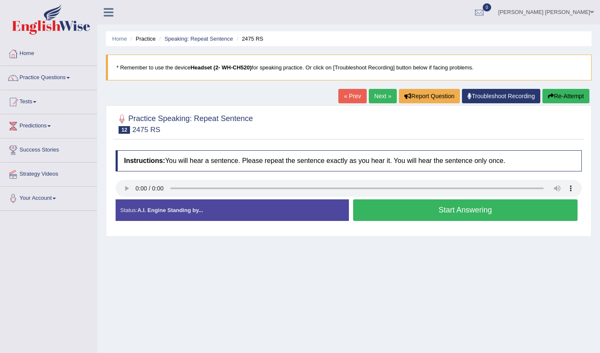
click at [430, 215] on button "Start Answering" at bounding box center [465, 210] width 225 height 22
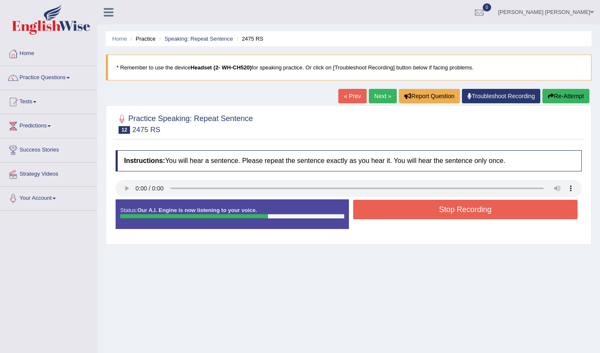
click at [398, 219] on button "Stop Recording" at bounding box center [465, 209] width 225 height 19
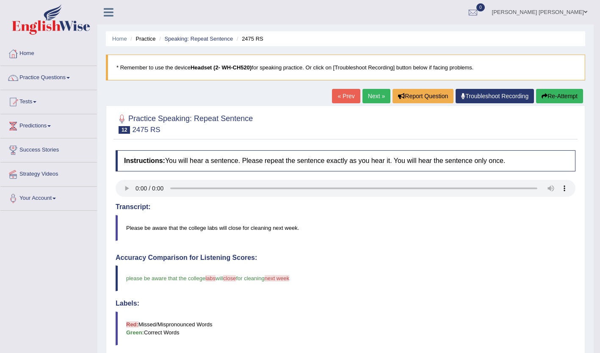
click at [36, 102] on span at bounding box center [34, 102] width 3 height 2
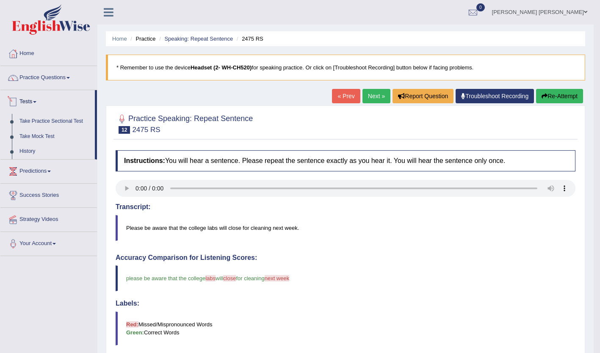
click at [70, 78] on span at bounding box center [67, 78] width 3 height 2
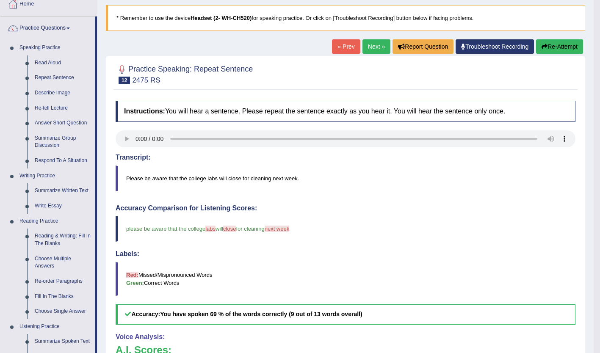
scroll to position [48, 0]
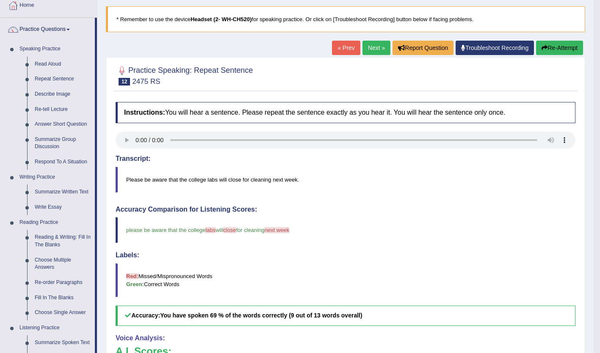
click at [55, 93] on link "Describe Image" at bounding box center [63, 94] width 64 height 15
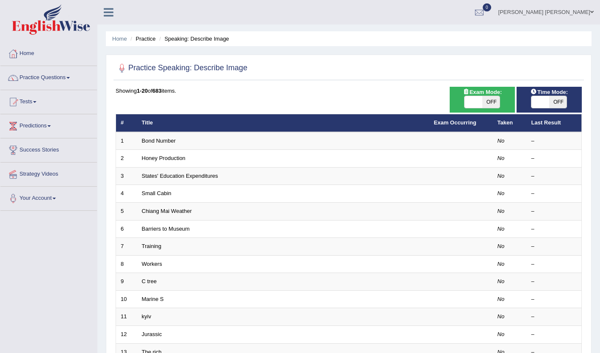
click at [407, 144] on td "Bond Number" at bounding box center [283, 141] width 292 height 18
click at [353, 151] on td "Honey Production" at bounding box center [283, 159] width 292 height 18
click at [307, 141] on td "Bond Number" at bounding box center [283, 141] width 292 height 18
click at [385, 145] on td "Bond Number" at bounding box center [283, 141] width 292 height 18
click at [148, 141] on link "Bond Number" at bounding box center [159, 141] width 34 height 6
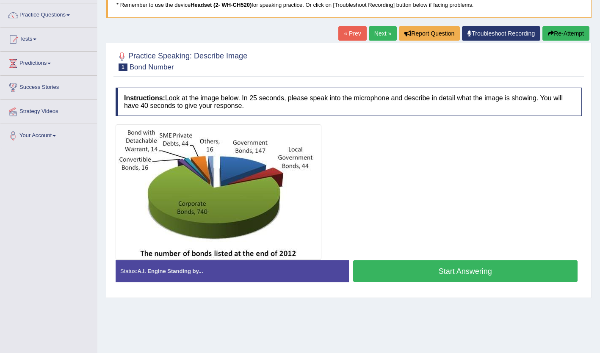
scroll to position [62, 0]
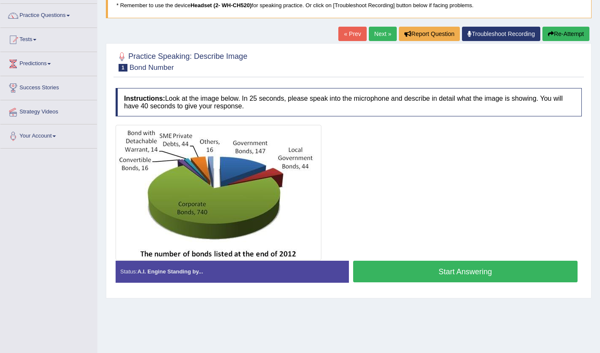
click at [436, 275] on button "Start Answering" at bounding box center [465, 272] width 225 height 22
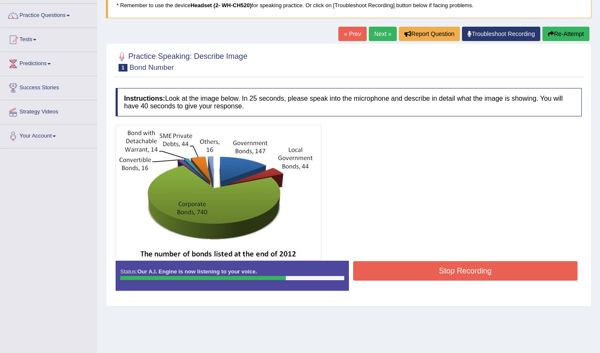
click at [486, 267] on button "Stop Recording" at bounding box center [465, 270] width 225 height 19
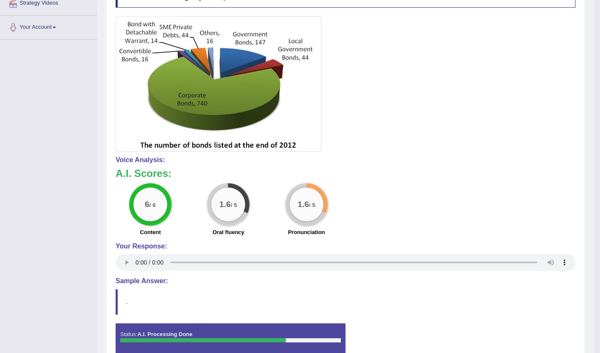
scroll to position [191, 0]
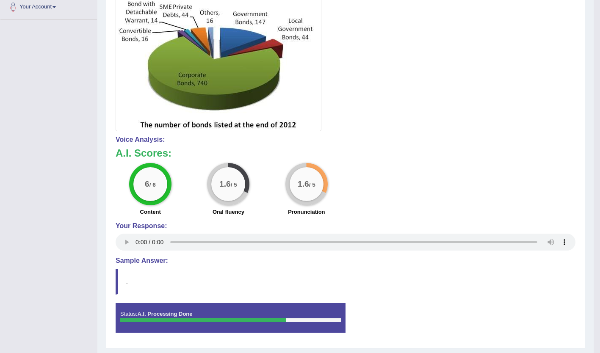
click at [151, 263] on h4 "Sample Answer:" at bounding box center [346, 261] width 460 height 8
click at [229, 320] on div at bounding box center [203, 320] width 166 height 4
click at [152, 260] on h4 "Sample Answer:" at bounding box center [346, 261] width 460 height 8
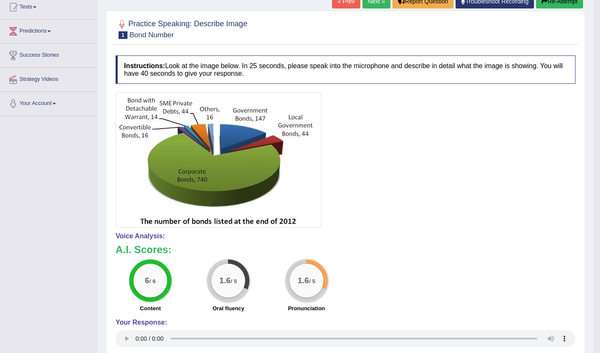
scroll to position [97, 0]
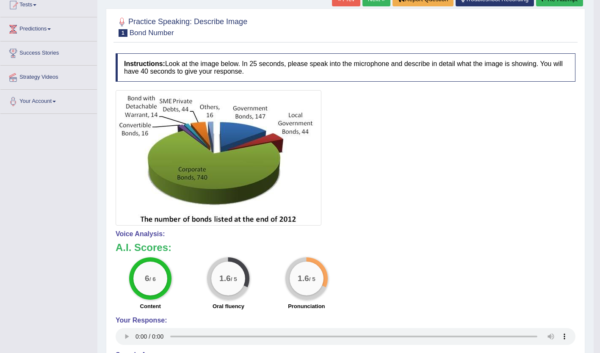
click at [501, 282] on div "6 / 6 Content 1.6 / 5 Oral fluency 1.6 / 5 Pronunciation" at bounding box center [345, 285] width 468 height 55
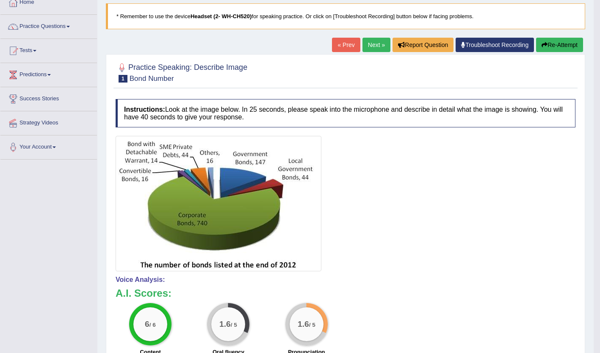
scroll to position [52, 0]
click at [377, 48] on link "Next »" at bounding box center [377, 44] width 28 height 14
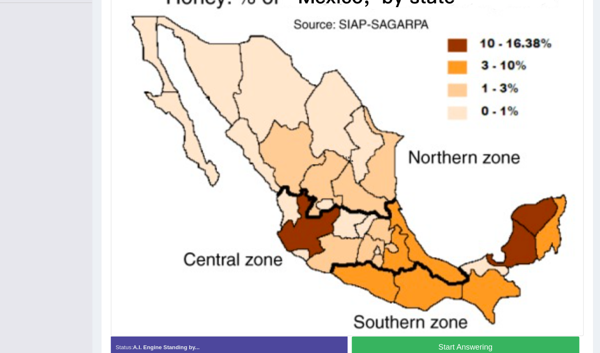
scroll to position [203, 0]
click at [533, 267] on img at bounding box center [349, 160] width 462 height 348
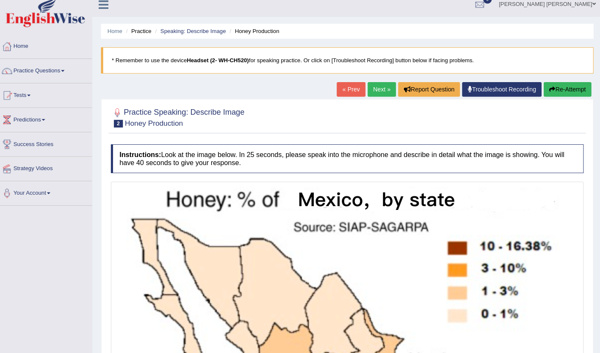
scroll to position [9, 0]
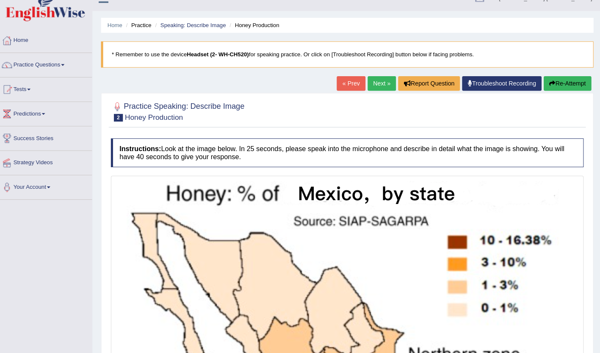
click at [70, 69] on span at bounding box center [67, 69] width 3 height 2
